Goal: Task Accomplishment & Management: Use online tool/utility

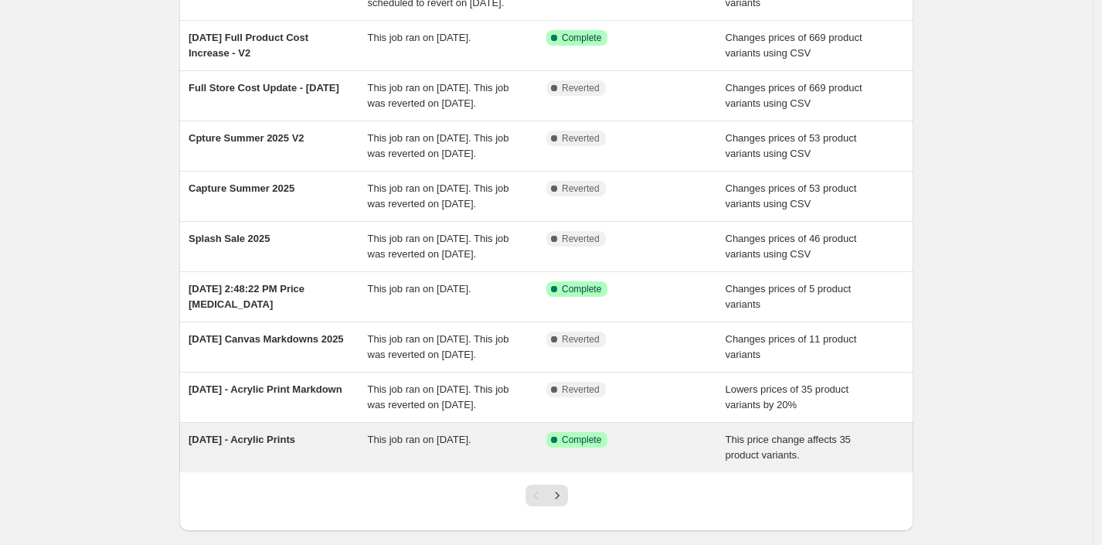
scroll to position [355, 0]
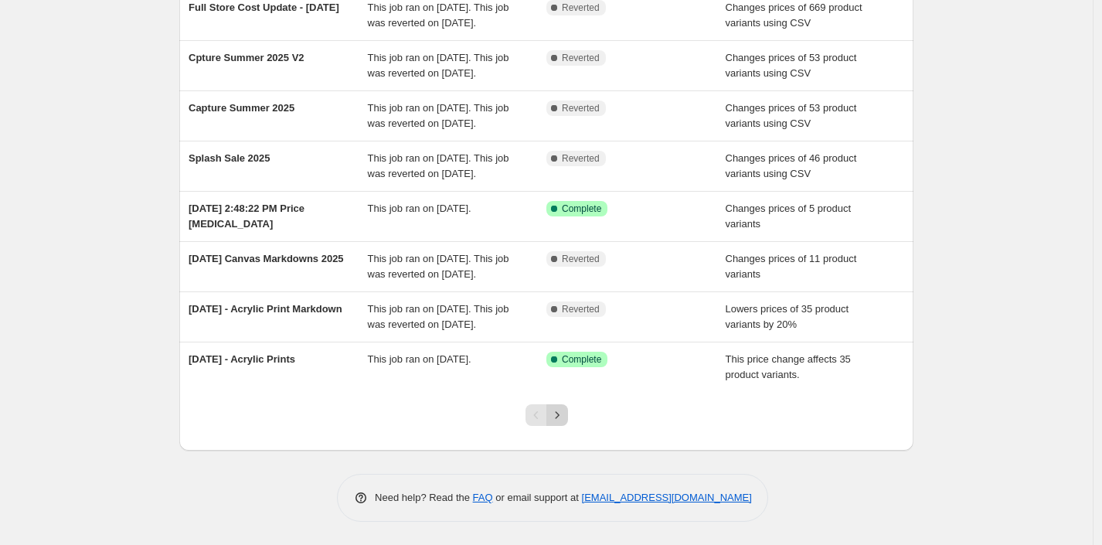
click at [555, 421] on icon "Next" at bounding box center [556, 414] width 15 height 15
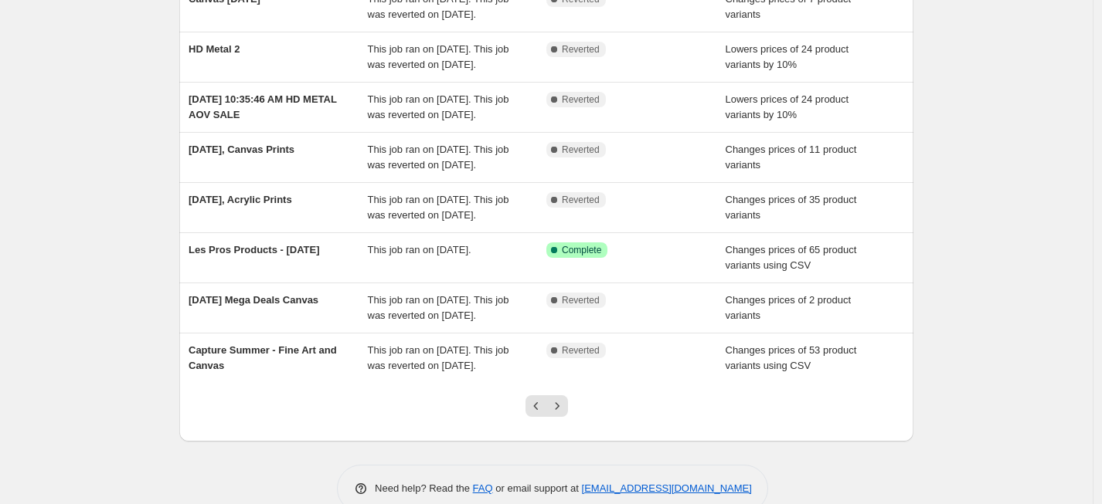
scroll to position [0, 0]
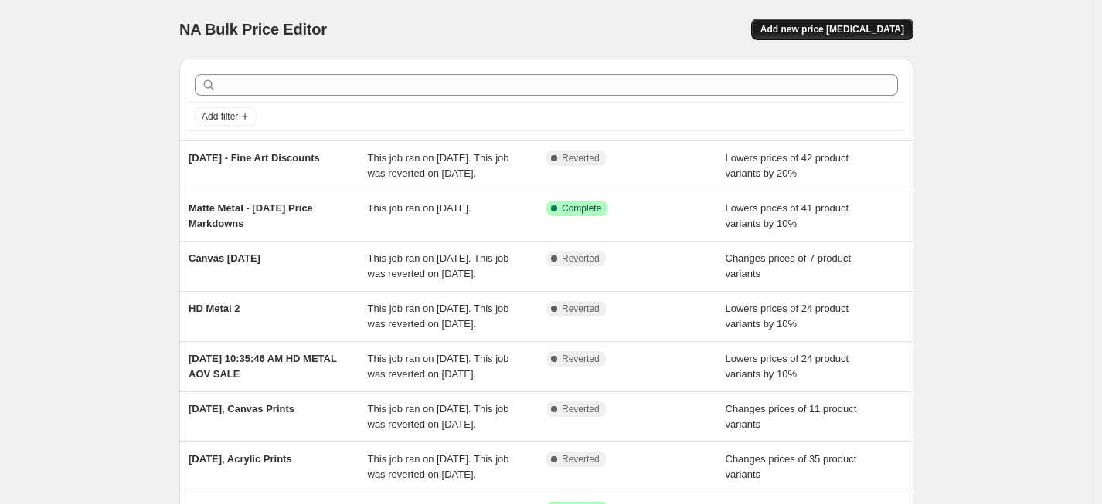
click at [844, 27] on span "Add new price change job" at bounding box center [832, 29] width 144 height 12
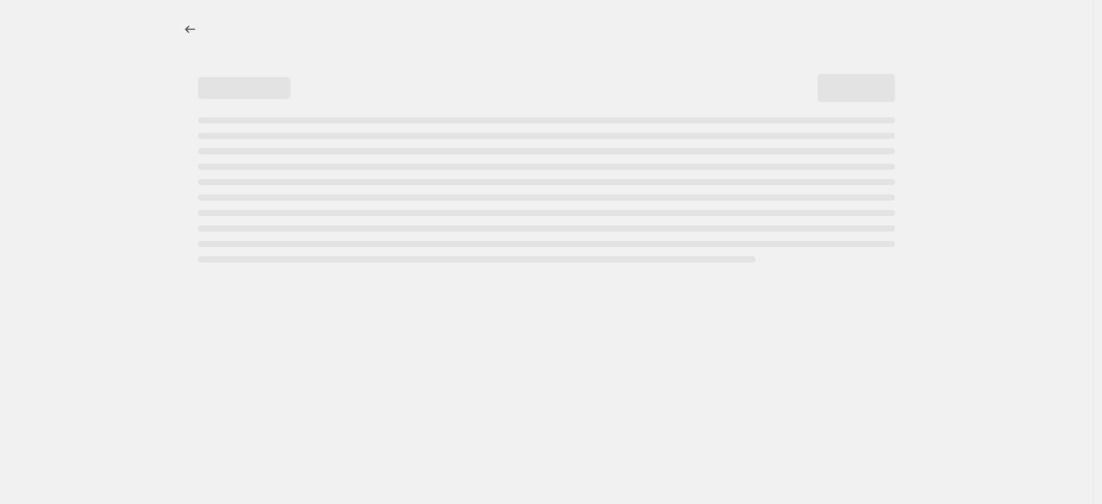
select select "percentage"
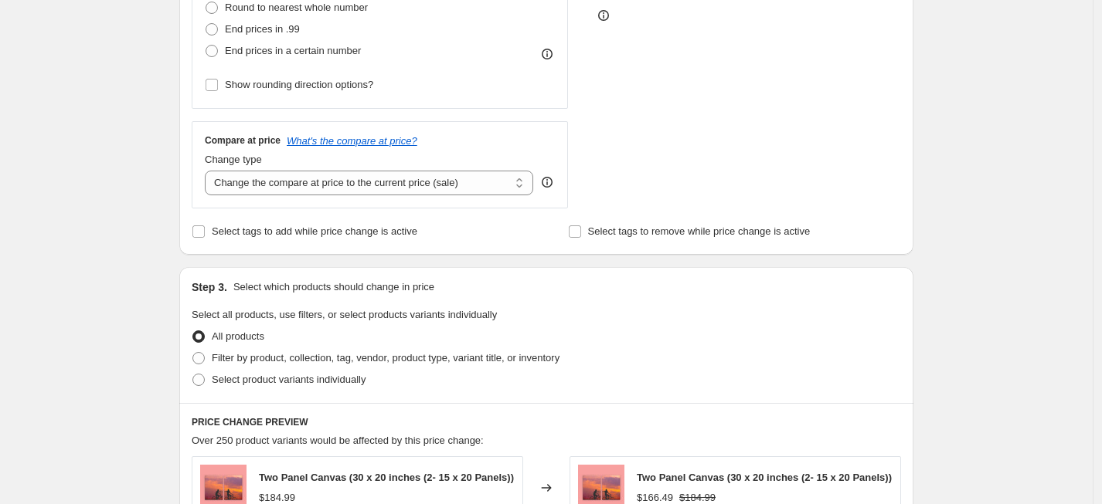
scroll to position [472, 0]
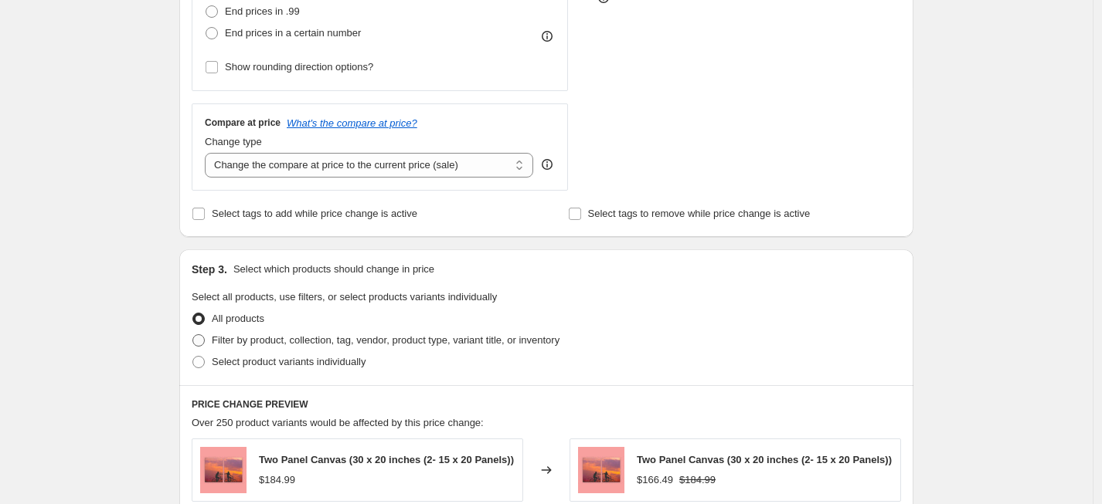
click at [264, 339] on span "Filter by product, collection, tag, vendor, product type, variant title, or inv…" at bounding box center [386, 340] width 348 height 12
click at [193, 335] on input "Filter by product, collection, tag, vendor, product type, variant title, or inv…" at bounding box center [192, 334] width 1 height 1
radio input "true"
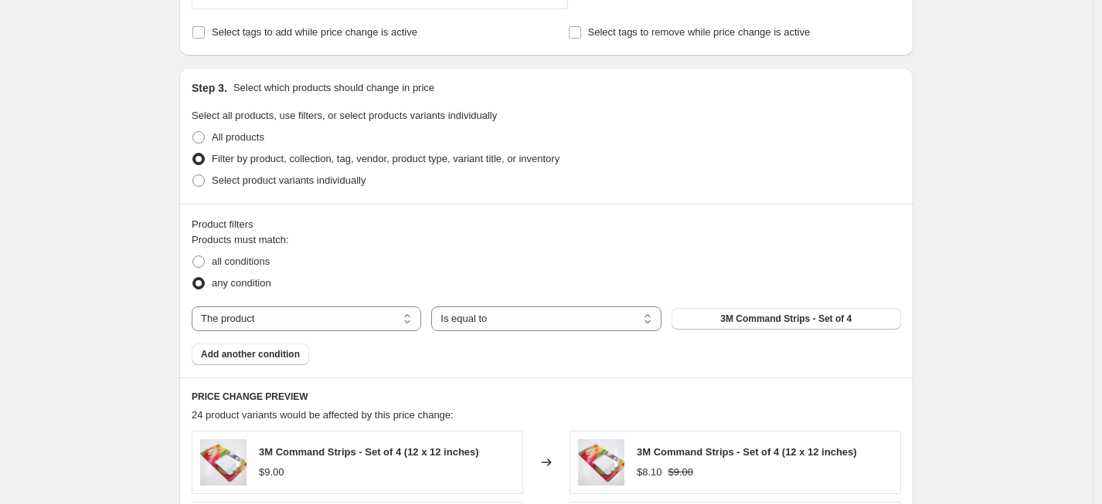
scroll to position [717, 0]
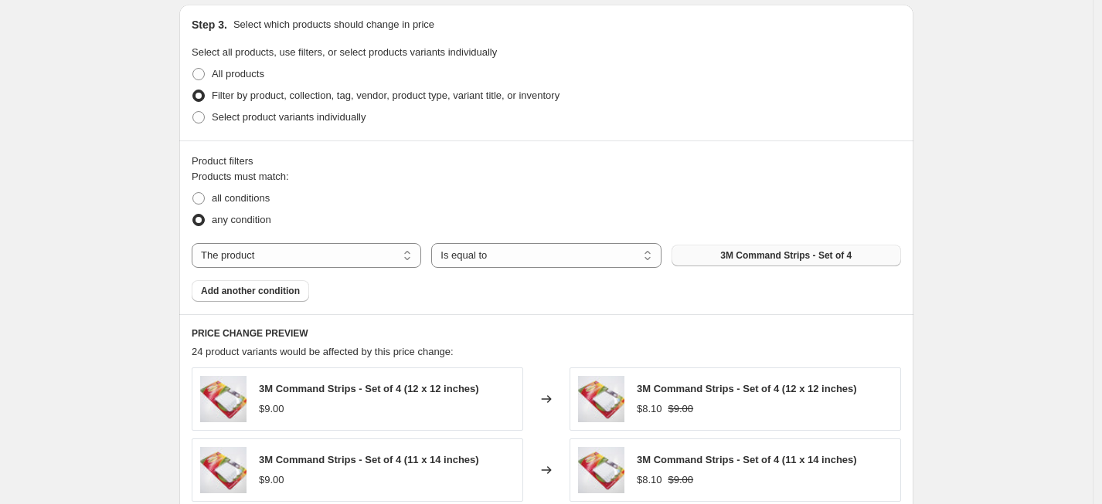
click at [738, 252] on span "3M Command Strips - Set of 4" at bounding box center [785, 256] width 131 height 12
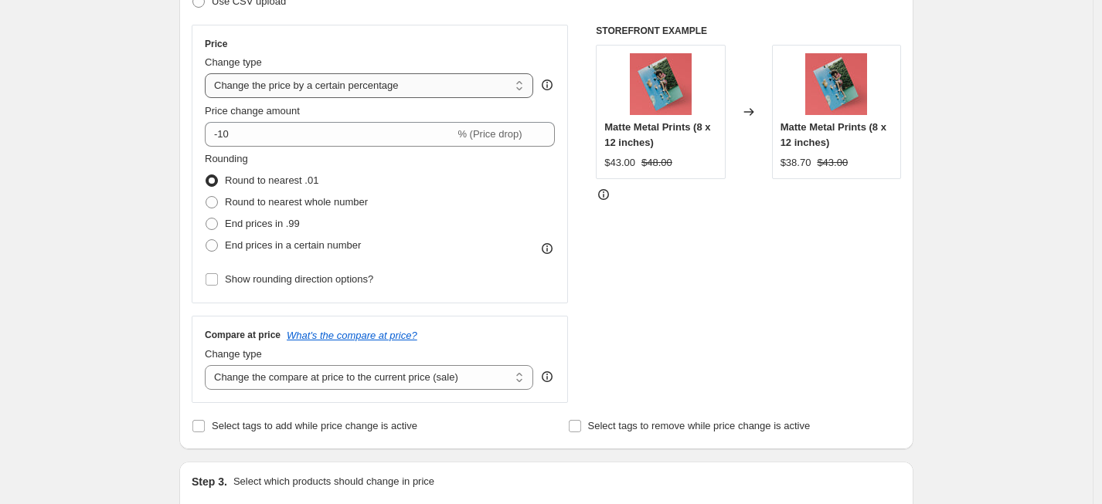
scroll to position [258, 0]
click at [318, 85] on select "Change the price to a certain amount Change the price by a certain amount Chang…" at bounding box center [369, 87] width 328 height 25
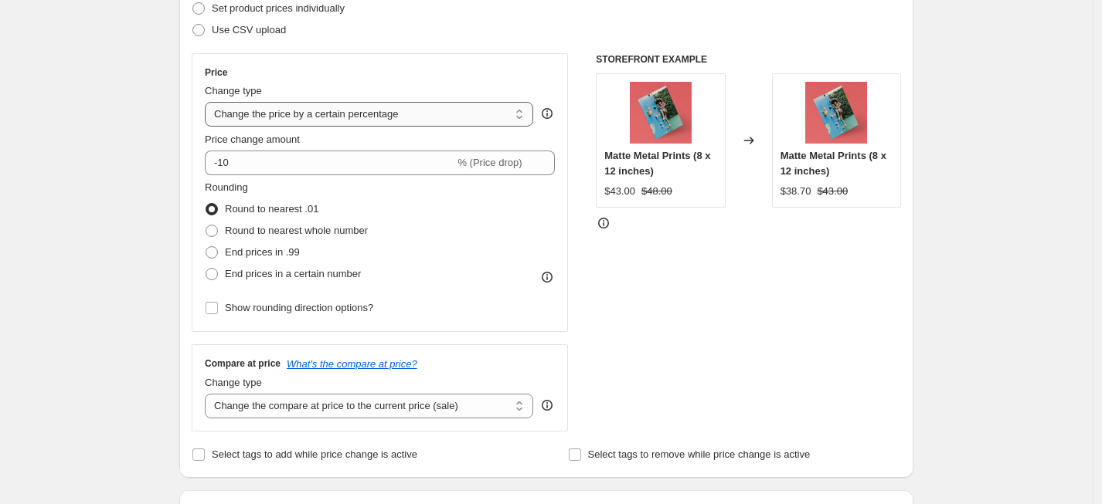
scroll to position [217, 0]
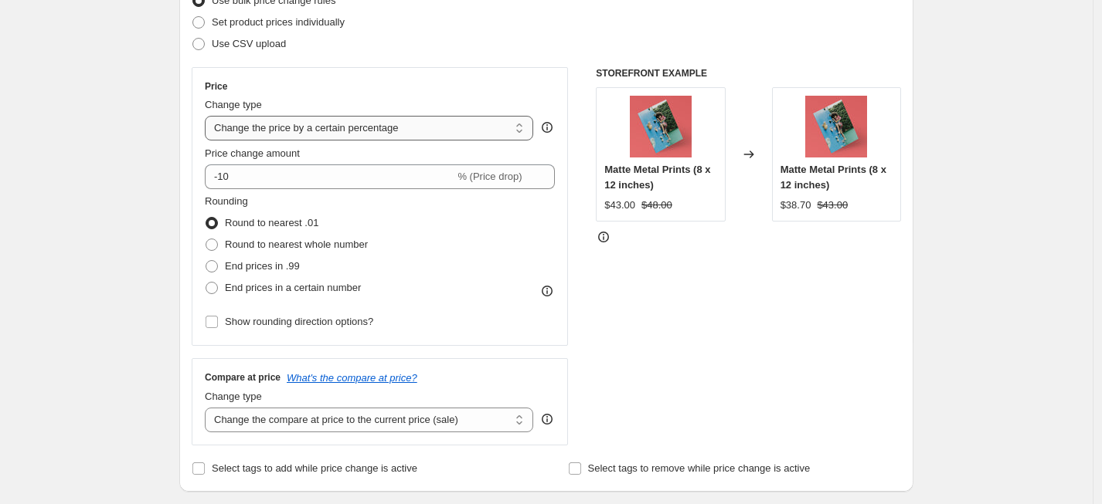
click at [301, 133] on select "Change the price to a certain amount Change the price by a certain amount Chang…" at bounding box center [369, 128] width 328 height 25
select select "ecap"
click at [209, 116] on select "Change the price to a certain amount Change the price by a certain amount Chang…" at bounding box center [369, 128] width 328 height 25
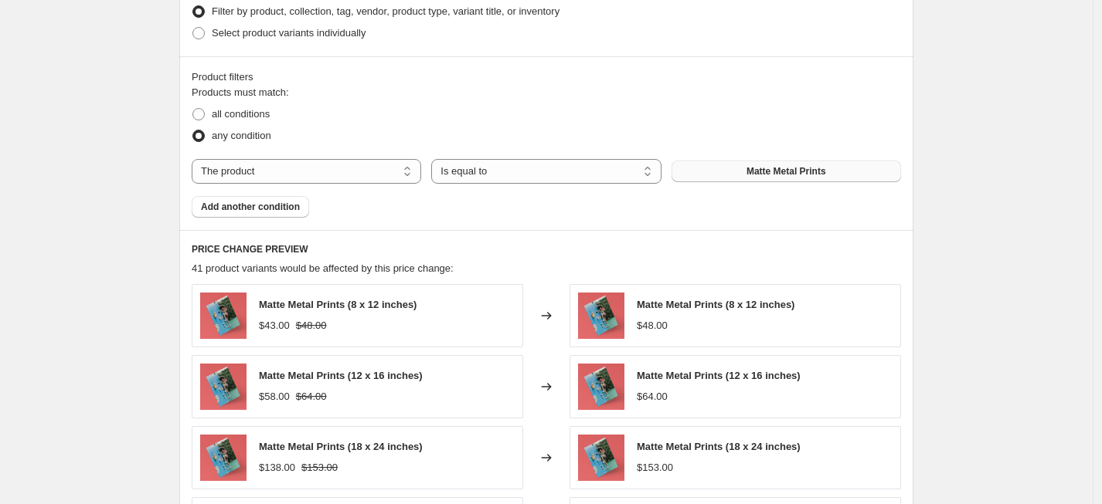
scroll to position [1030, 0]
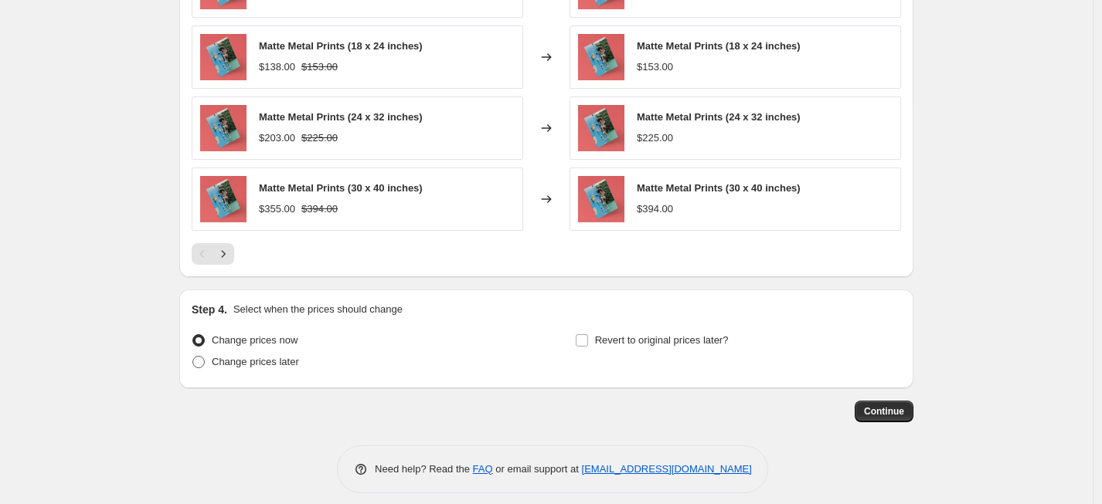
click at [279, 359] on span "Change prices later" at bounding box center [255, 362] width 87 height 12
click at [193, 357] on input "Change prices later" at bounding box center [192, 356] width 1 height 1
radio input "true"
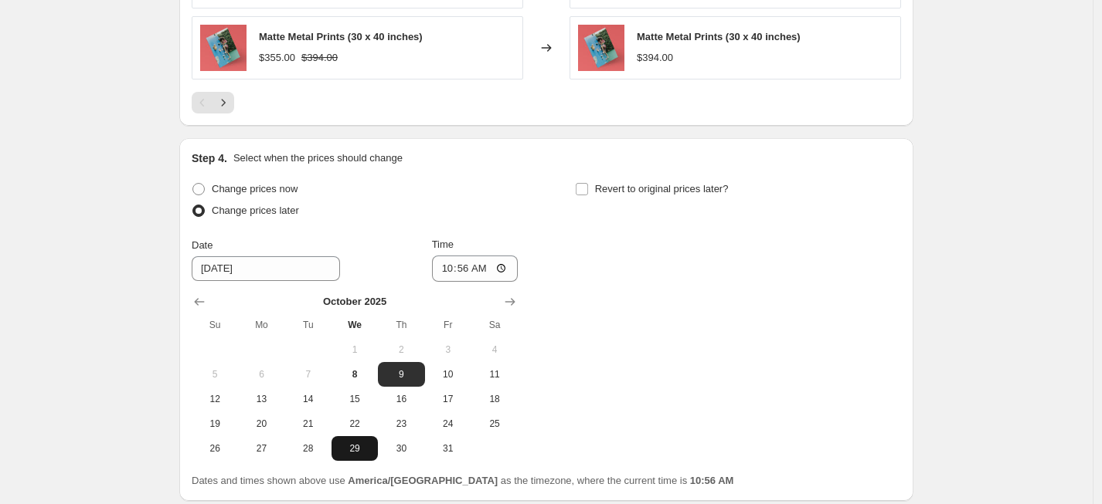
scroll to position [1265, 0]
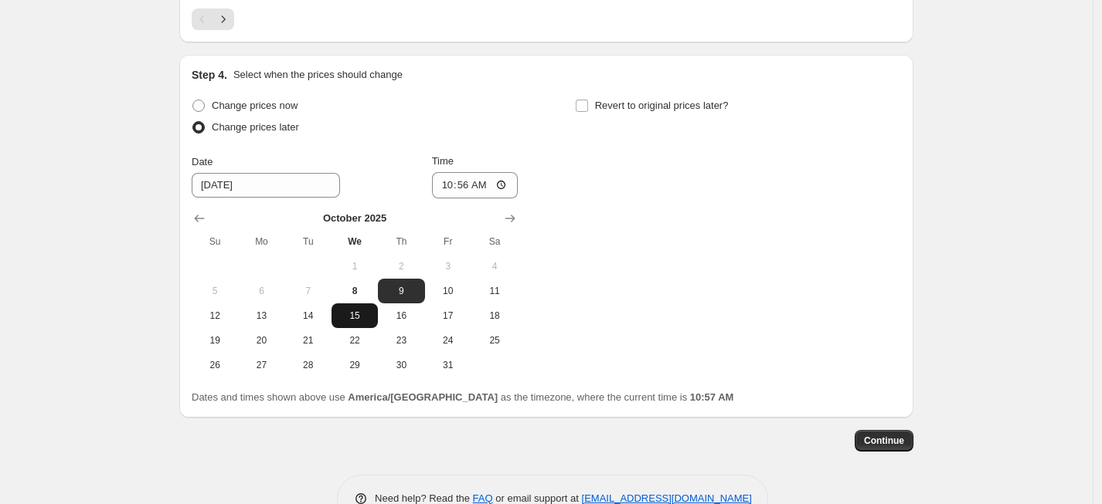
click at [358, 315] on span "15" at bounding box center [355, 316] width 34 height 12
click at [402, 314] on span "16" at bounding box center [401, 316] width 34 height 12
click at [355, 316] on span "15" at bounding box center [355, 316] width 34 height 12
click at [402, 314] on span "16" at bounding box center [401, 316] width 34 height 12
type input "10/16/2025"
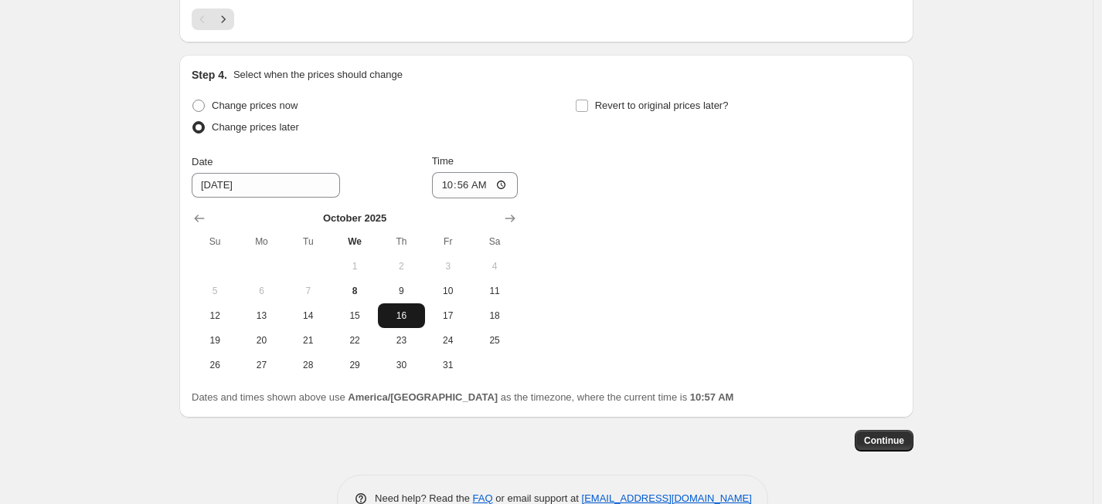
click at [409, 315] on span "16" at bounding box center [401, 316] width 34 height 12
click at [464, 180] on input "10:56" at bounding box center [475, 185] width 87 height 26
click at [449, 183] on input "10:56" at bounding box center [475, 185] width 87 height 26
type input "03:00"
click at [885, 438] on span "Continue" at bounding box center [884, 441] width 40 height 12
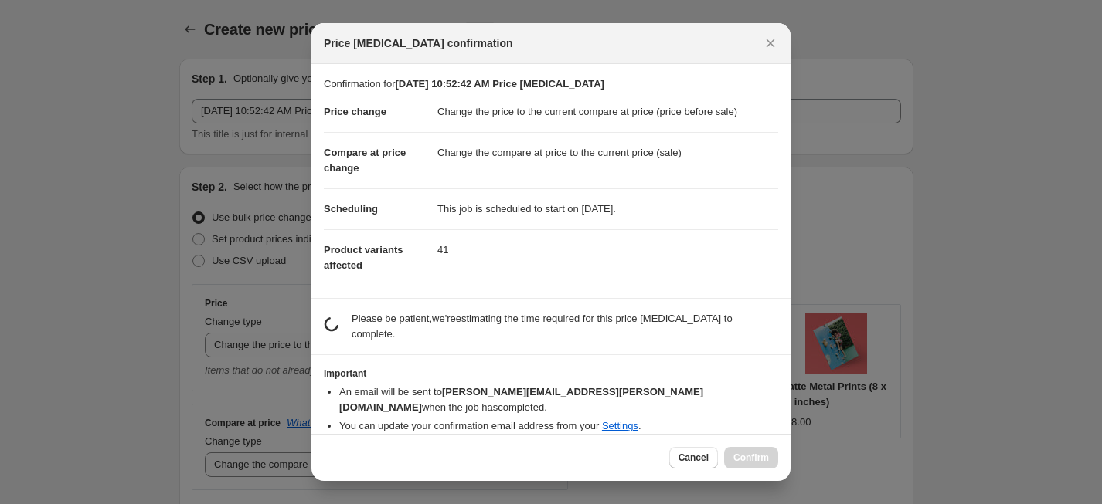
scroll to position [0, 0]
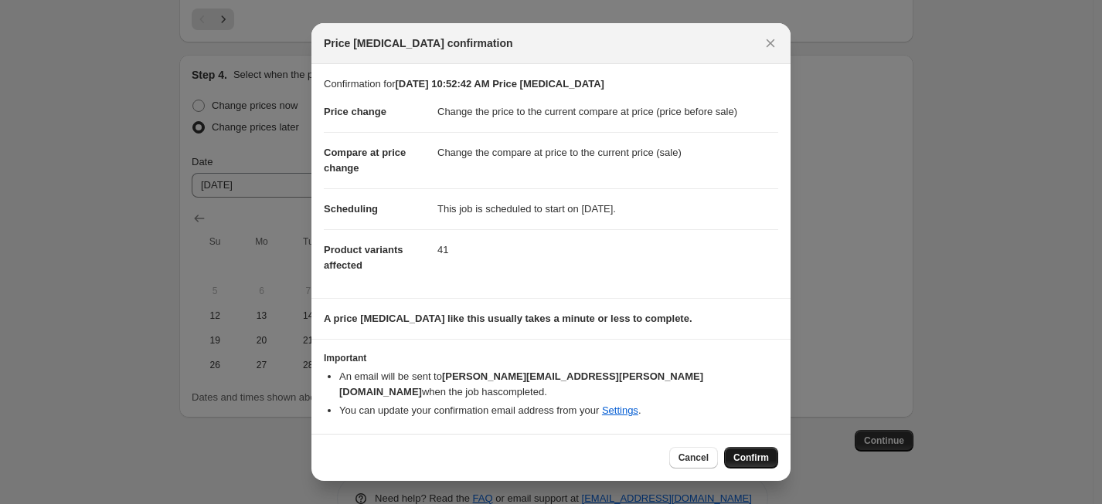
click at [745, 452] on span "Confirm" at bounding box center [751, 458] width 36 height 12
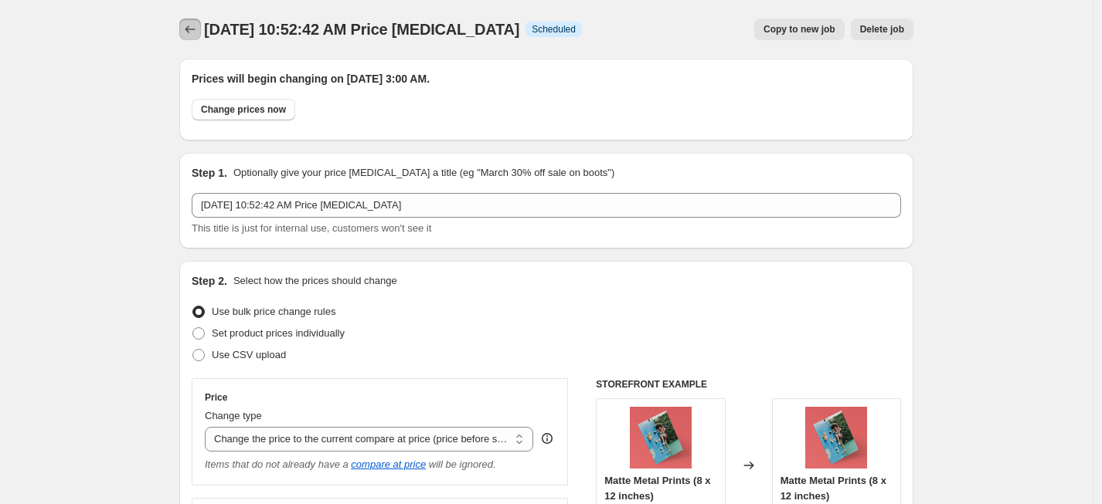
click at [189, 27] on icon "Price change jobs" at bounding box center [189, 29] width 15 height 15
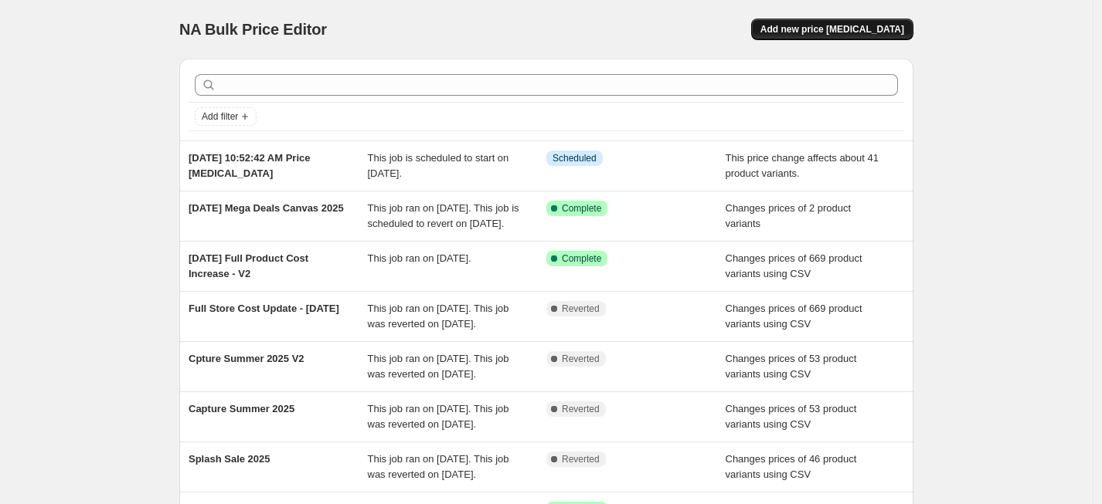
click at [840, 29] on span "Add new price change job" at bounding box center [832, 29] width 144 height 12
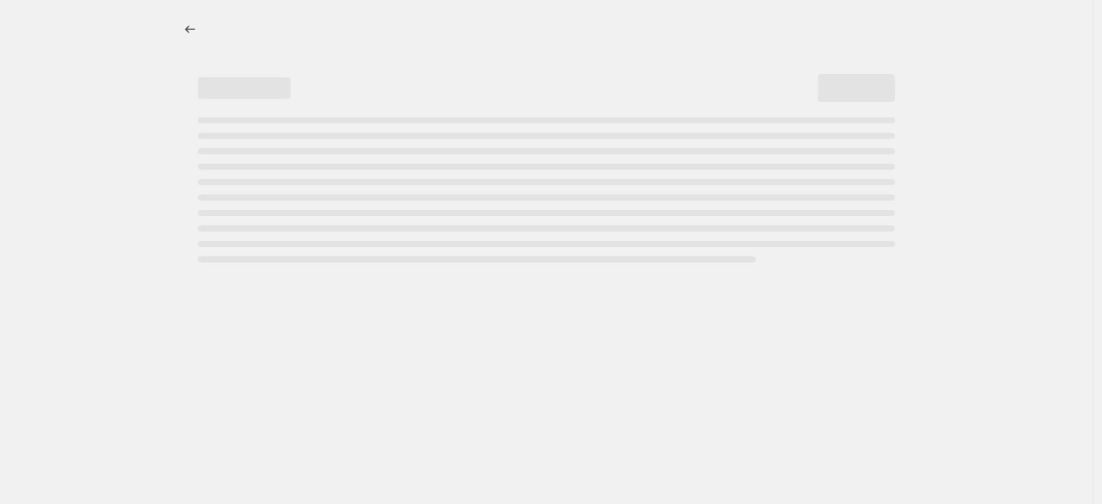
select select "percentage"
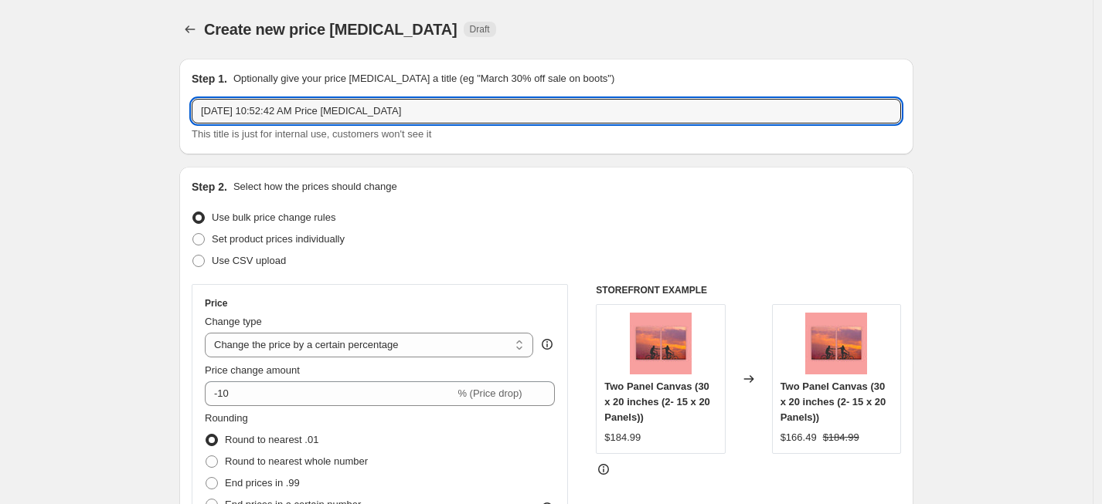
drag, startPoint x: 429, startPoint y: 108, endPoint x: 12, endPoint y: 45, distance: 421.2
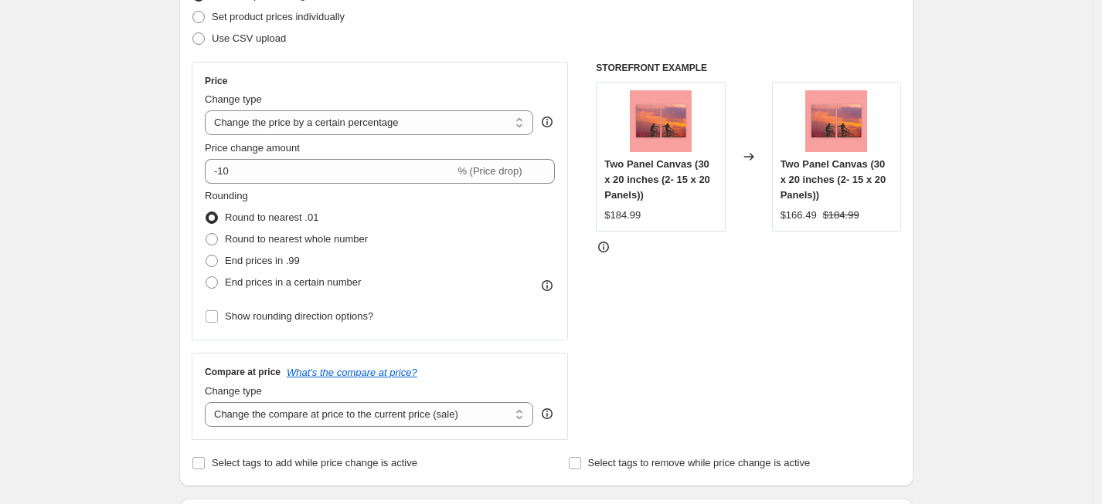
scroll to position [226, 0]
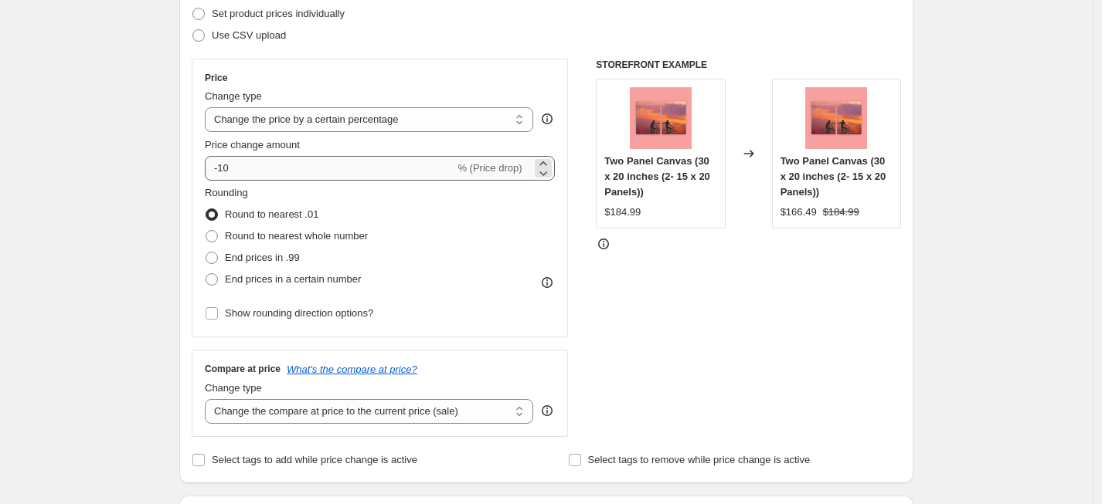
type input "Metal Sale 30% Markdown"
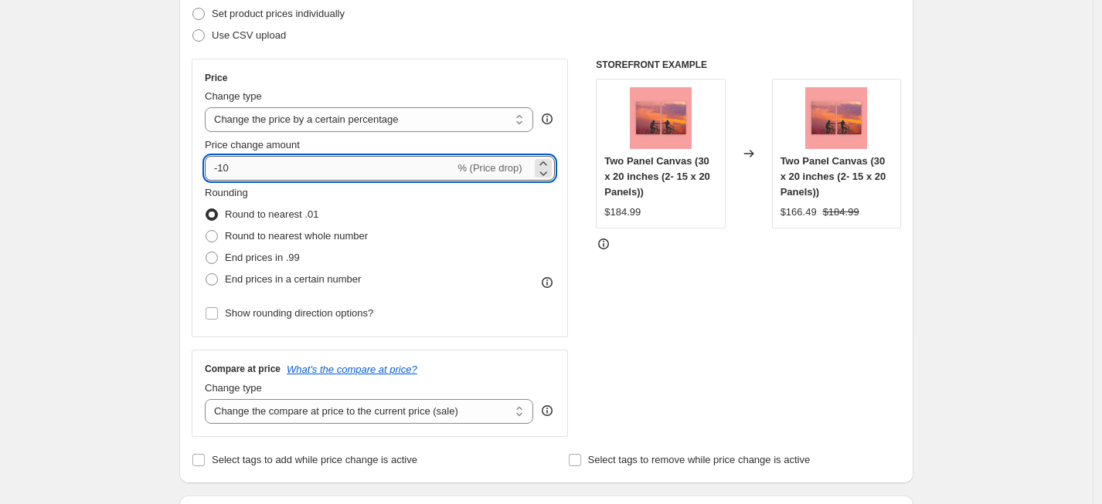
click at [272, 171] on input "-10" at bounding box center [330, 168] width 250 height 25
type input "-1"
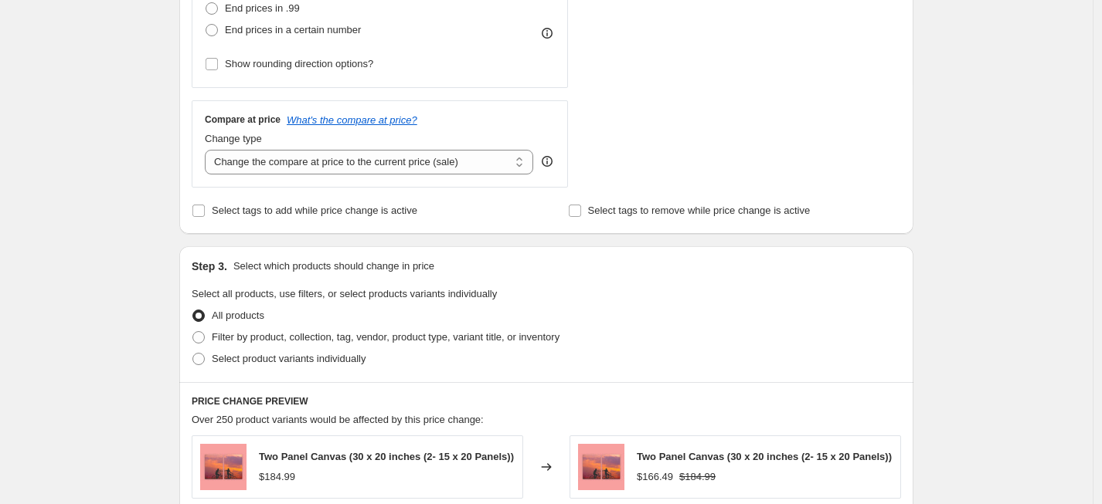
scroll to position [486, 0]
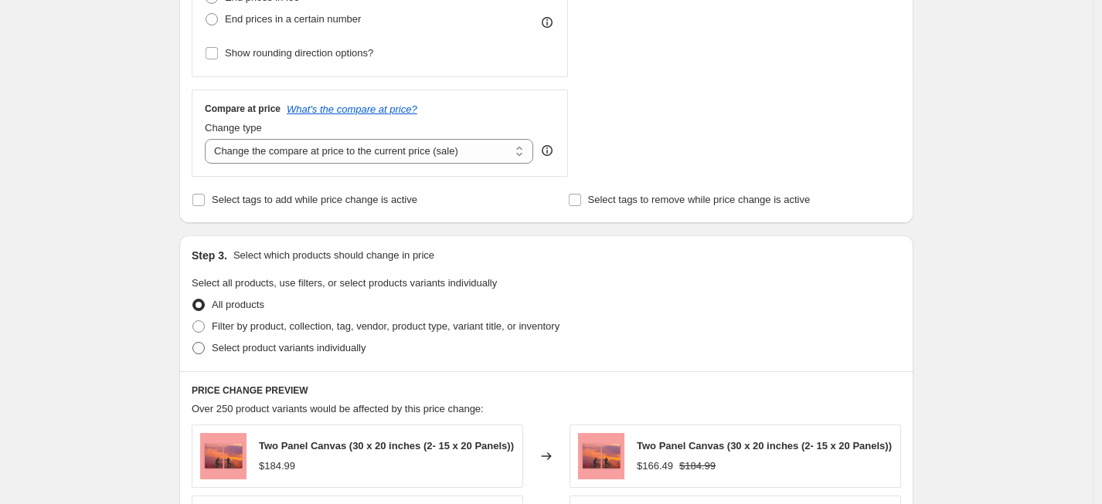
type input "-30"
click at [251, 338] on label "Select product variants individually" at bounding box center [279, 349] width 174 height 22
click at [193, 342] on input "Select product variants individually" at bounding box center [192, 342] width 1 height 1
radio input "true"
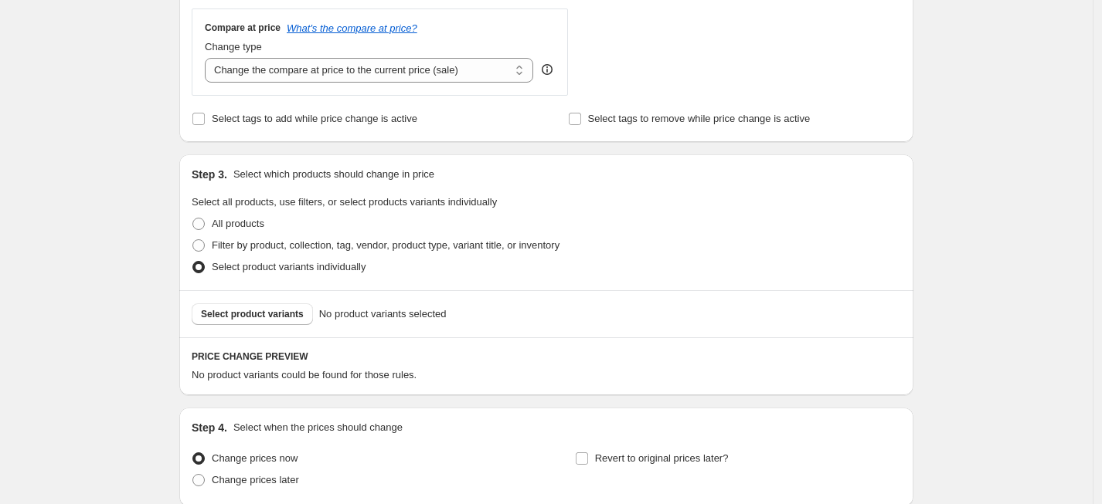
scroll to position [628, 0]
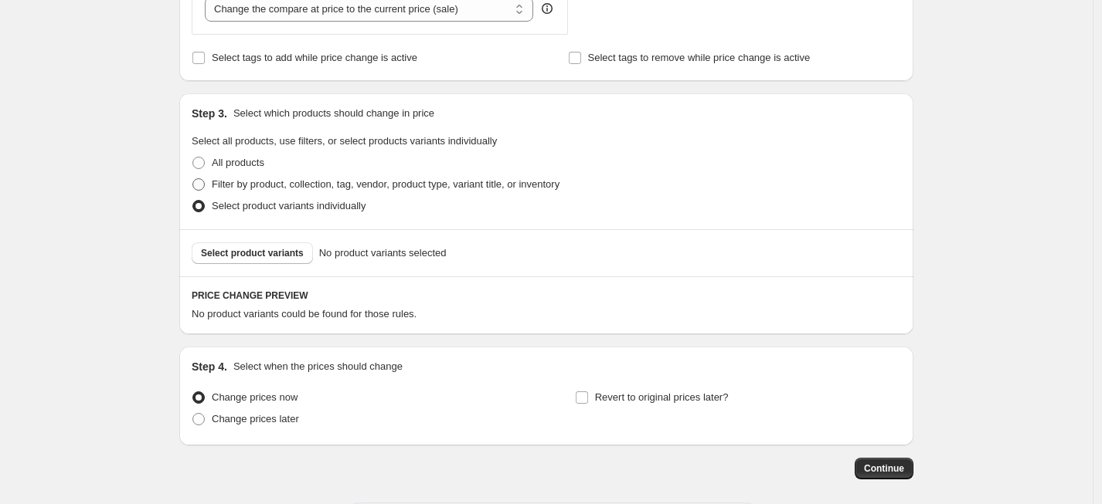
click at [347, 182] on span "Filter by product, collection, tag, vendor, product type, variant title, or inv…" at bounding box center [386, 184] width 348 height 12
click at [193, 179] on input "Filter by product, collection, tag, vendor, product type, variant title, or inv…" at bounding box center [192, 178] width 1 height 1
radio input "true"
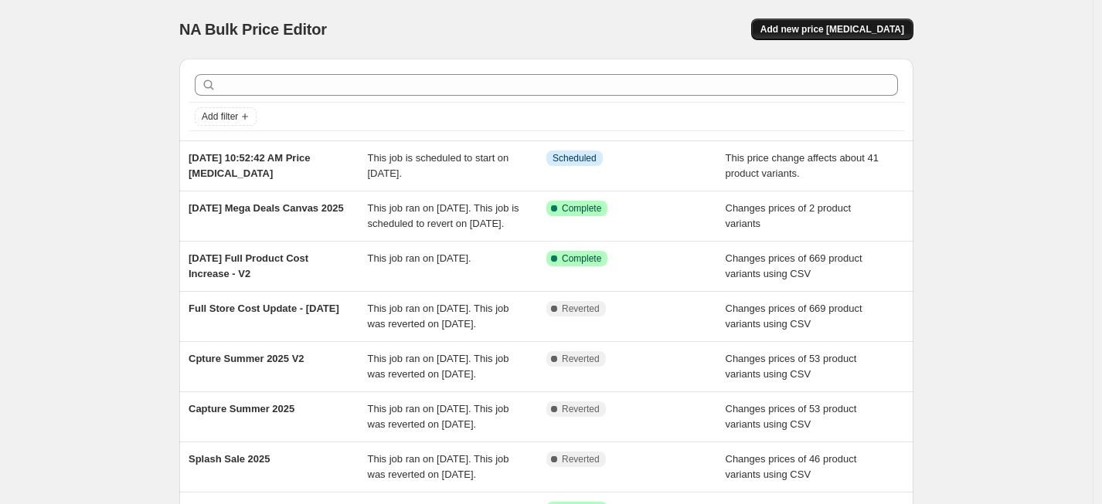
click at [869, 26] on span "Add new price change job" at bounding box center [832, 29] width 144 height 12
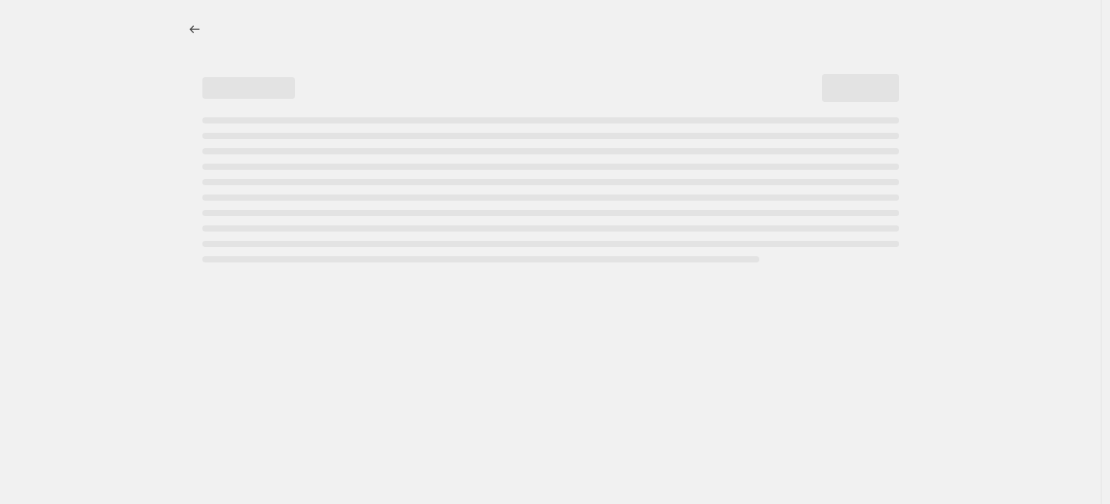
select select "percentage"
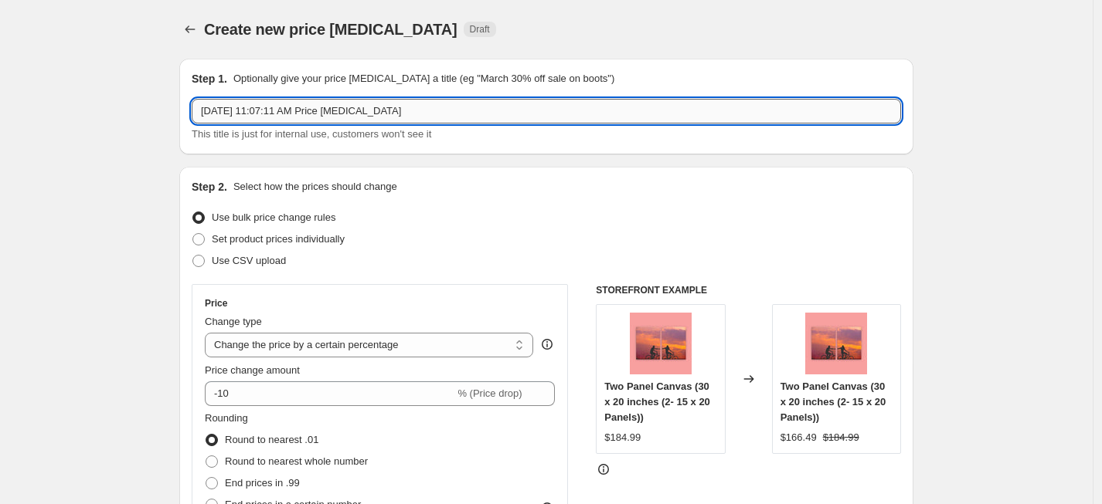
drag, startPoint x: 422, startPoint y: 116, endPoint x: 233, endPoint y: 102, distance: 189.0
click at [233, 102] on input "Oct 8, 2025, 11:07:11 AM Price change job" at bounding box center [546, 111] width 709 height 25
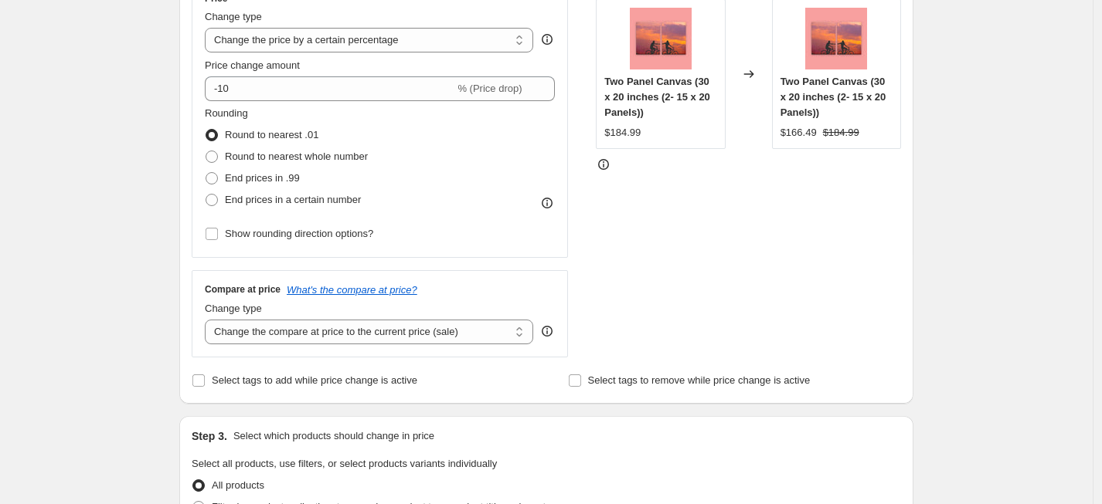
scroll to position [312, 0]
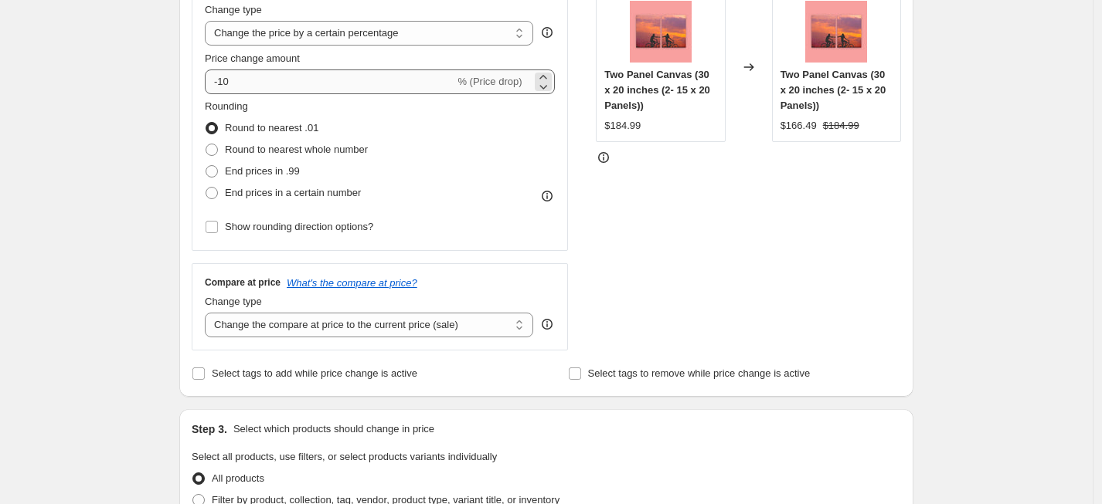
type input "Metal Print Oct 2025 30% Sale"
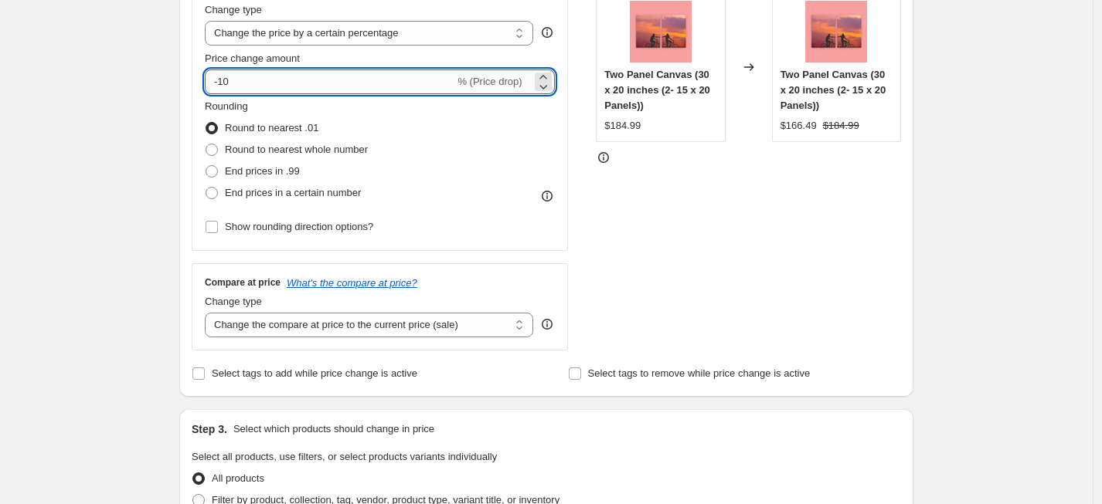
click at [267, 82] on input "-10" at bounding box center [330, 82] width 250 height 25
type input "-1"
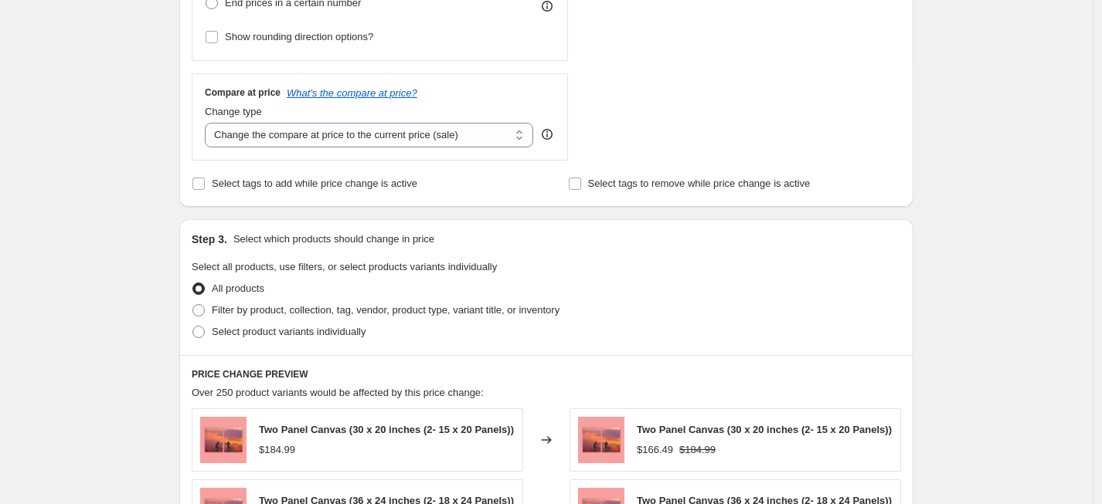
scroll to position [515, 0]
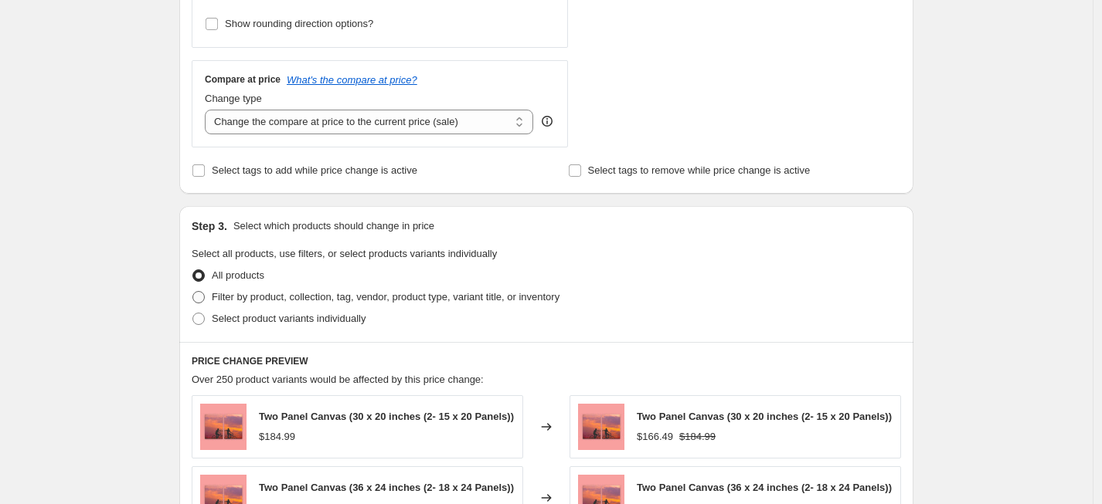
type input "-30"
click at [301, 298] on span "Filter by product, collection, tag, vendor, product type, variant title, or inv…" at bounding box center [386, 297] width 348 height 12
click at [193, 292] on input "Filter by product, collection, tag, vendor, product type, variant title, or inv…" at bounding box center [192, 291] width 1 height 1
radio input "true"
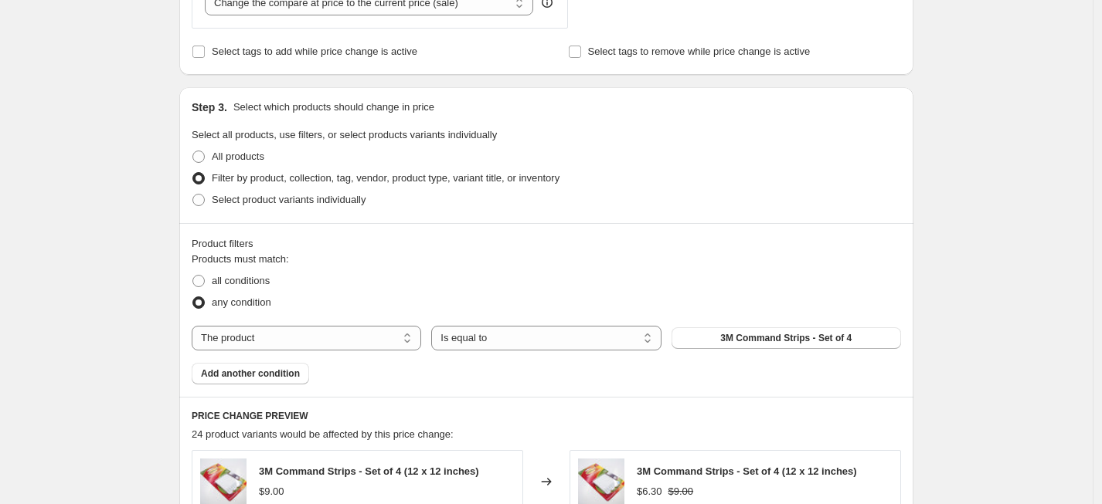
scroll to position [635, 0]
click at [329, 325] on select "The product The product's collection The product's tag The product's vendor The…" at bounding box center [306, 337] width 229 height 25
select select "collection"
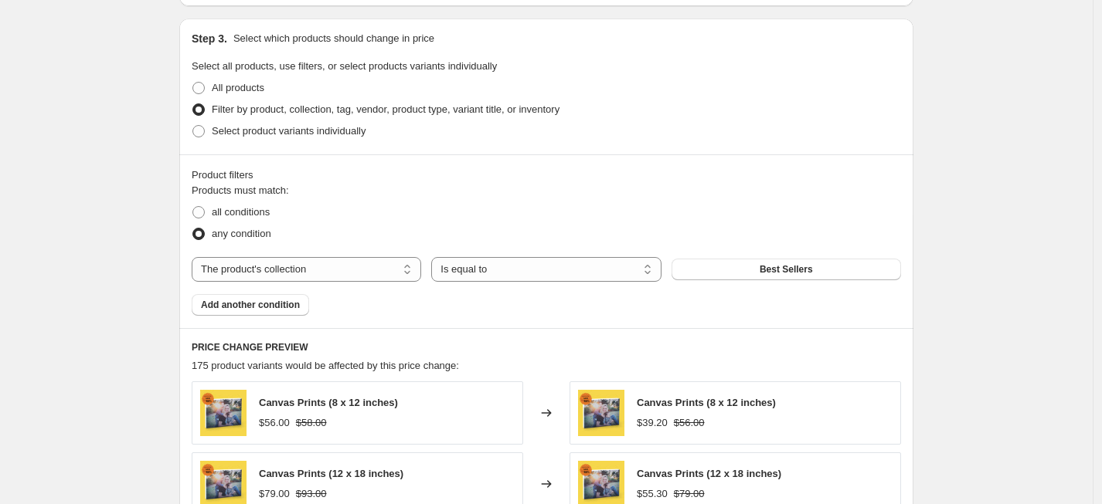
scroll to position [720, 0]
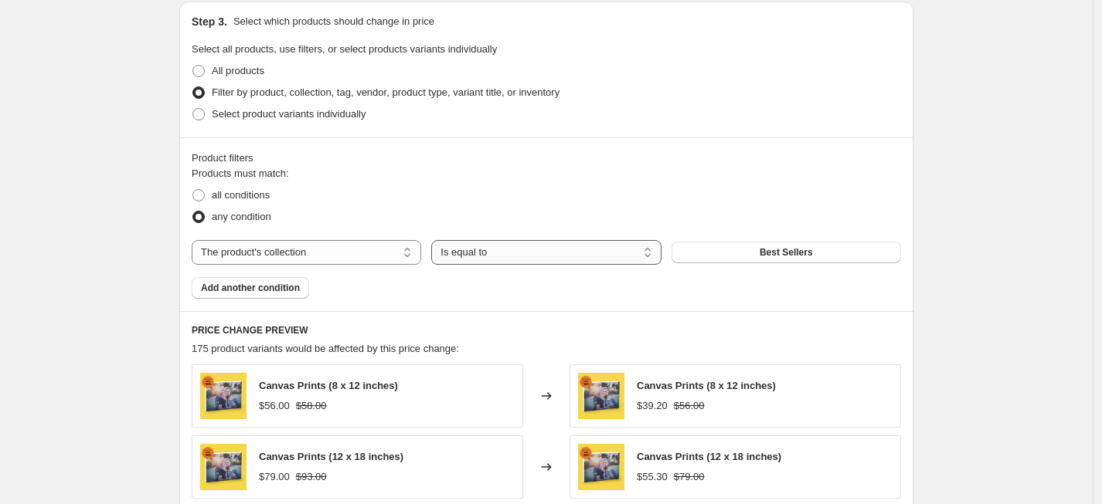
click at [503, 250] on select "Is equal to Is not equal to" at bounding box center [545, 252] width 229 height 25
click at [435, 240] on select "Is equal to Is not equal to" at bounding box center [545, 252] width 229 height 25
click at [687, 253] on button "Best Sellers" at bounding box center [785, 253] width 229 height 22
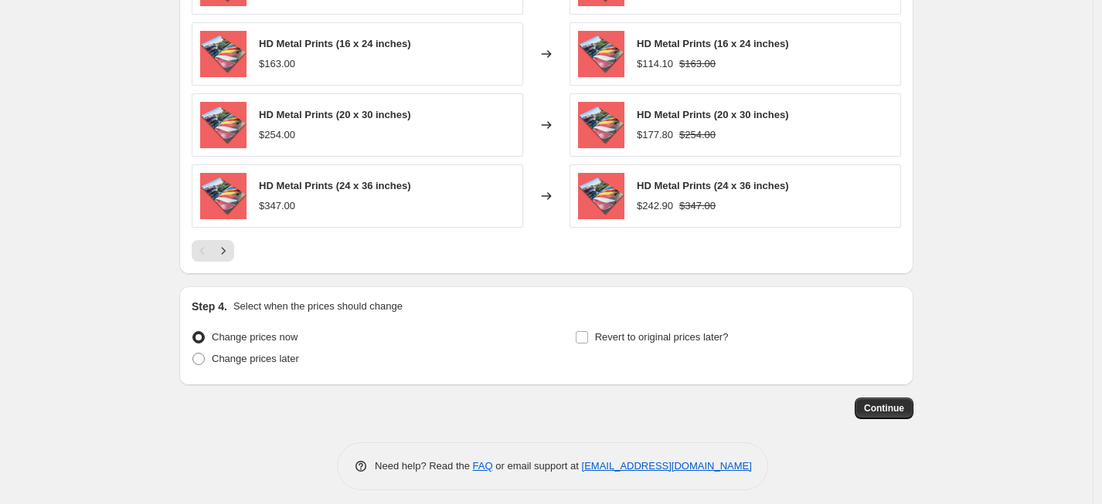
scroll to position [1207, 0]
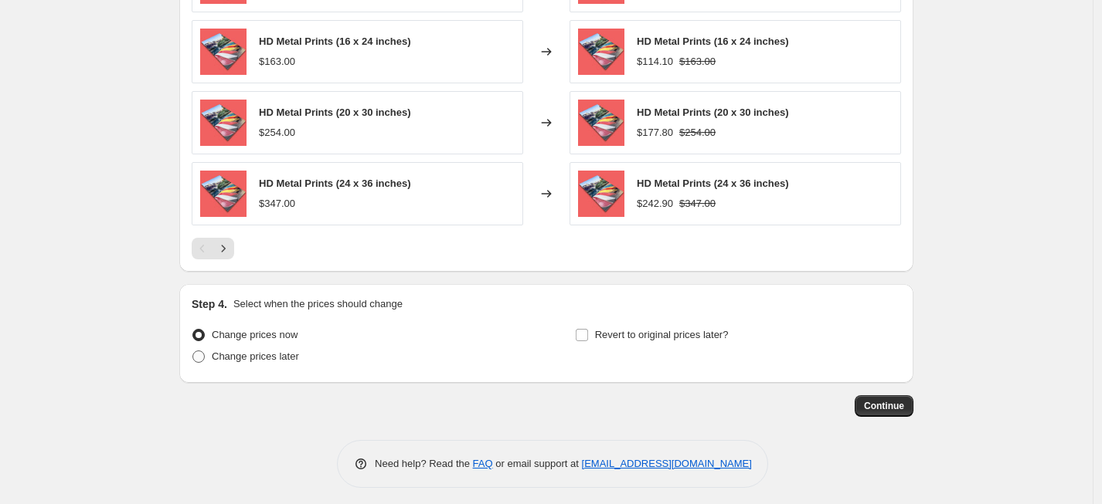
click at [289, 361] on span "Change prices later" at bounding box center [255, 357] width 87 height 12
click at [193, 351] on input "Change prices later" at bounding box center [192, 351] width 1 height 1
radio input "true"
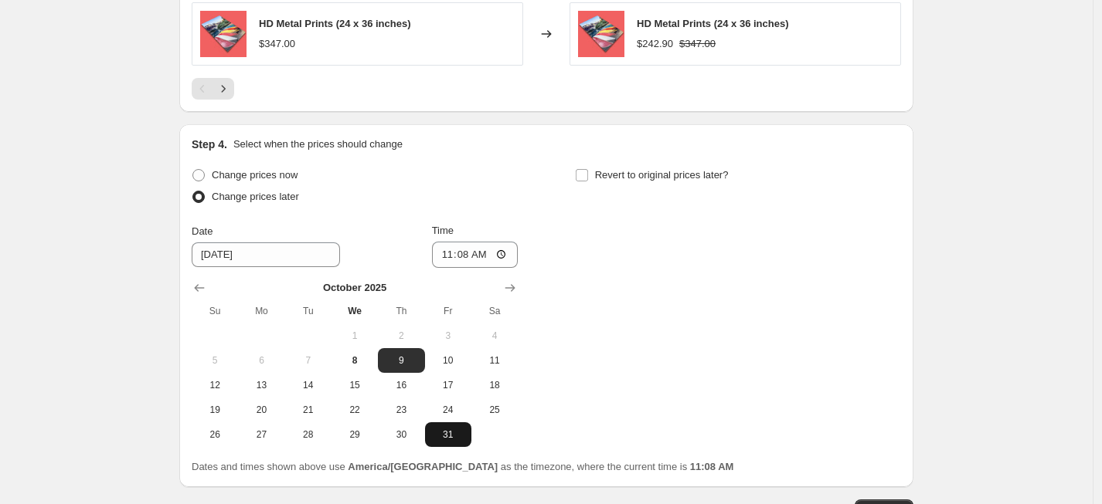
scroll to position [1478, 0]
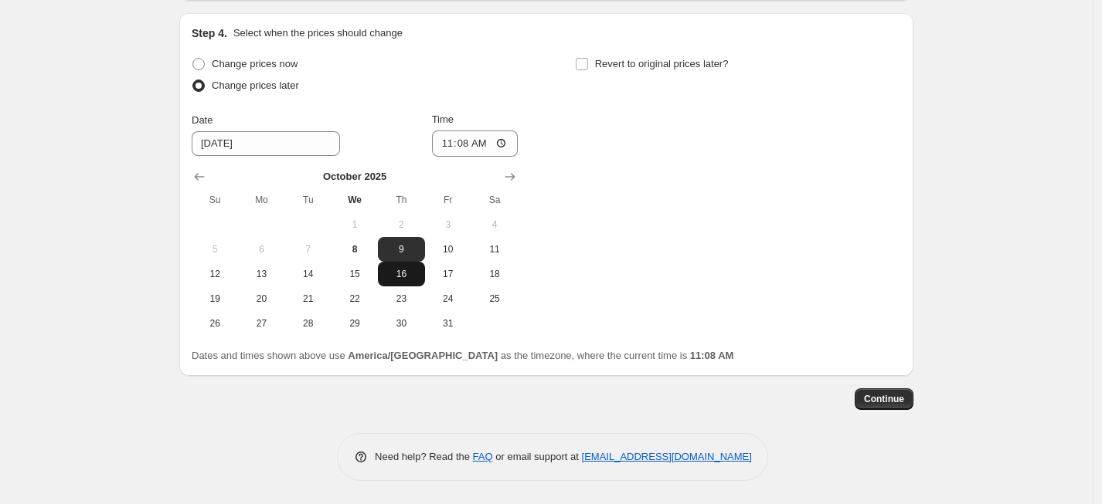
click at [406, 273] on span "16" at bounding box center [401, 274] width 34 height 12
type input "10/16/2025"
click at [447, 144] on input "11:08" at bounding box center [475, 144] width 87 height 26
type input "03:30"
click at [587, 64] on input "Revert to original prices later?" at bounding box center [582, 64] width 12 height 12
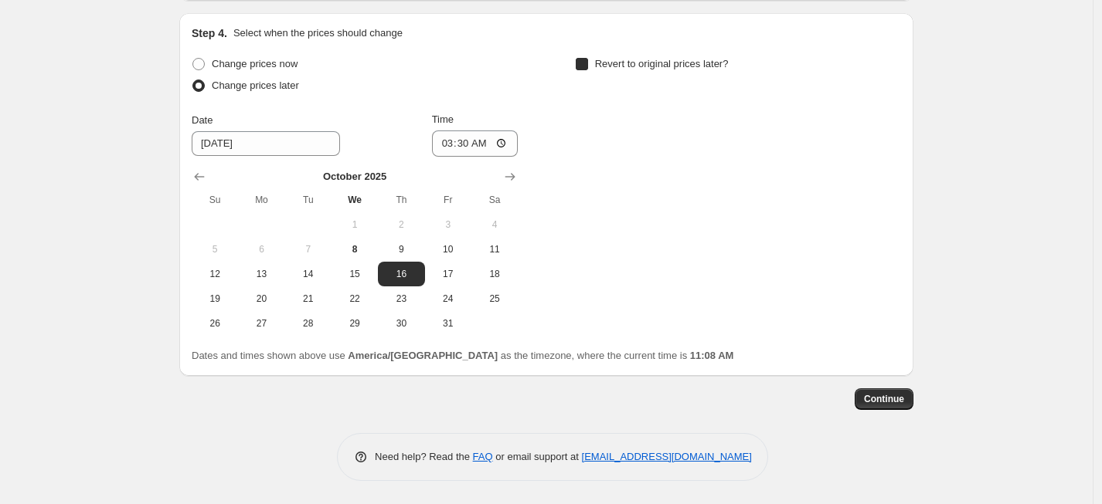
checkbox input "true"
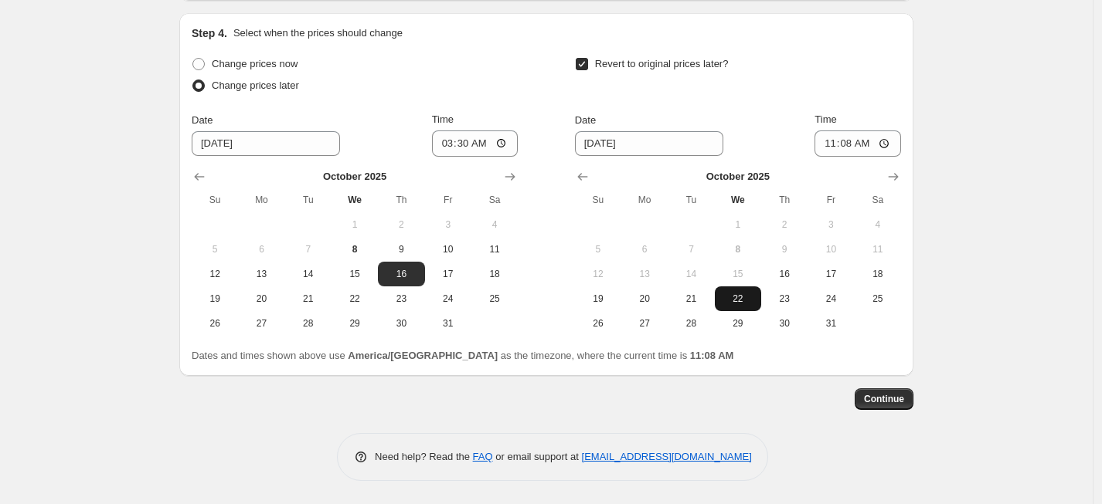
click at [732, 300] on span "22" at bounding box center [738, 299] width 34 height 12
type input "10/22/2025"
click at [828, 146] on input "11:08" at bounding box center [857, 144] width 87 height 26
type input "03:00"
click at [895, 398] on span "Continue" at bounding box center [884, 399] width 40 height 12
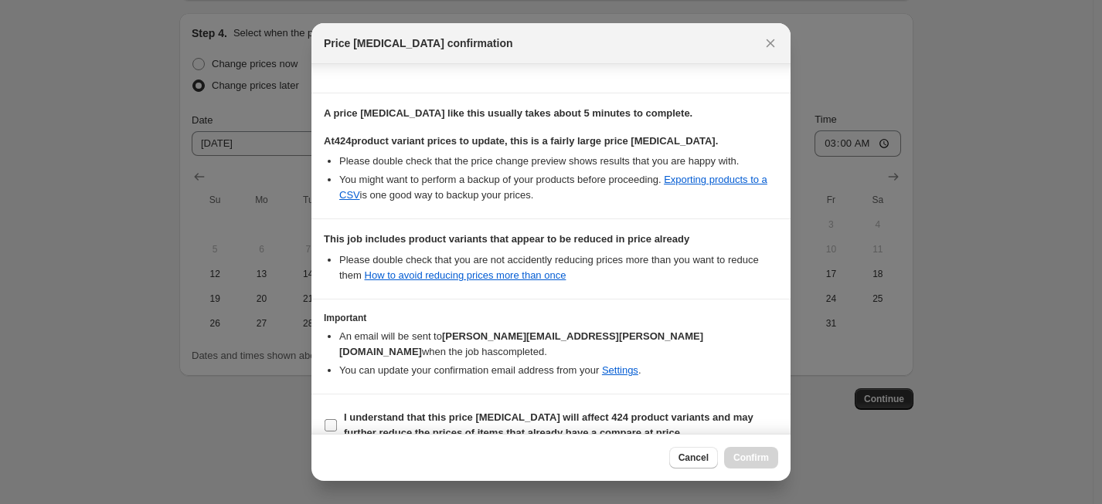
scroll to position [228, 0]
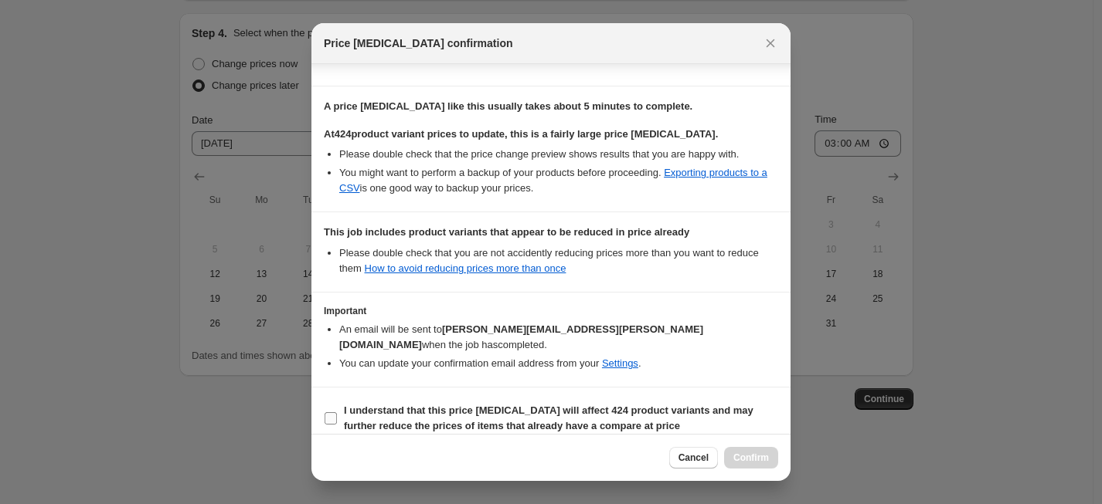
click at [331, 413] on input "I understand that this price change job will affect 424 product variants and ma…" at bounding box center [330, 419] width 12 height 12
checkbox input "true"
click at [751, 453] on span "Confirm" at bounding box center [751, 458] width 36 height 12
